Goal: Information Seeking & Learning: Learn about a topic

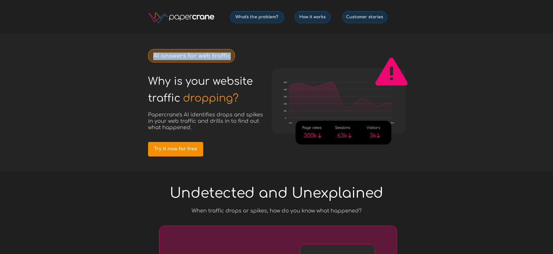
drag, startPoint x: 154, startPoint y: 55, endPoint x: 231, endPoint y: 54, distance: 77.0
click at [231, 54] on p "AI answers for web traffic" at bounding box center [193, 57] width 80 height 8
copy strong "AI answers for web traffic"
